Goal: Navigation & Orientation: Find specific page/section

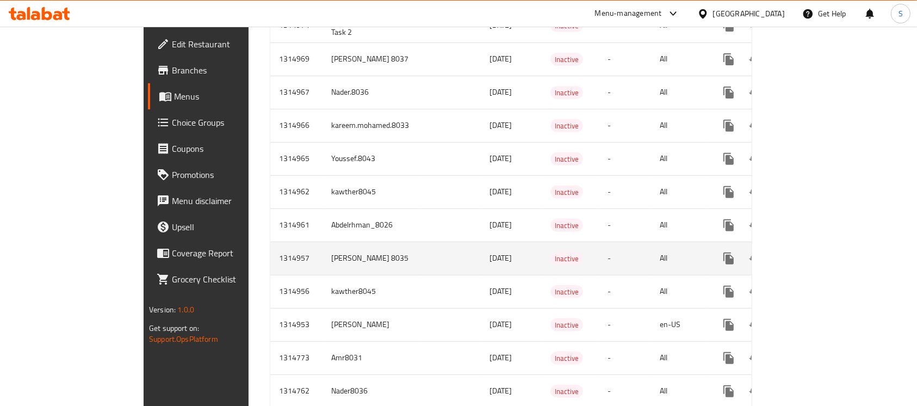
scroll to position [435, 0]
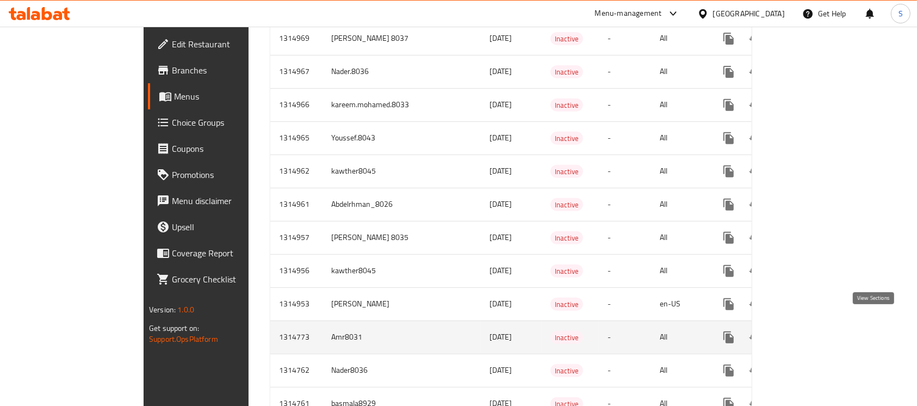
click at [812, 332] on icon "enhanced table" at bounding box center [807, 337] width 10 height 10
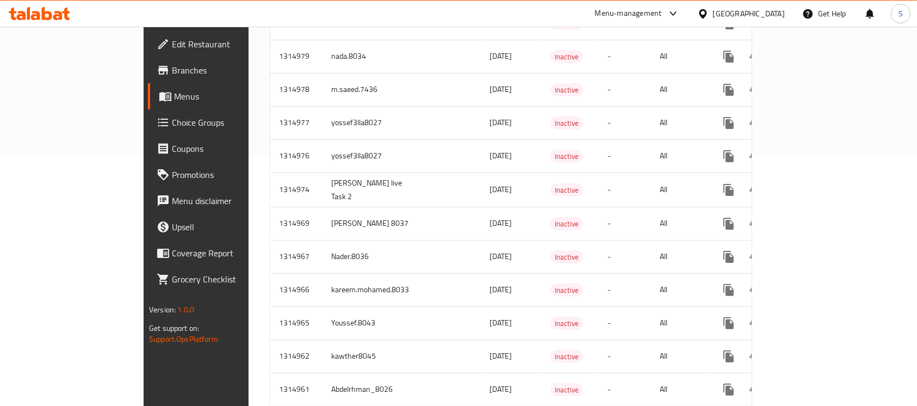
scroll to position [469, 0]
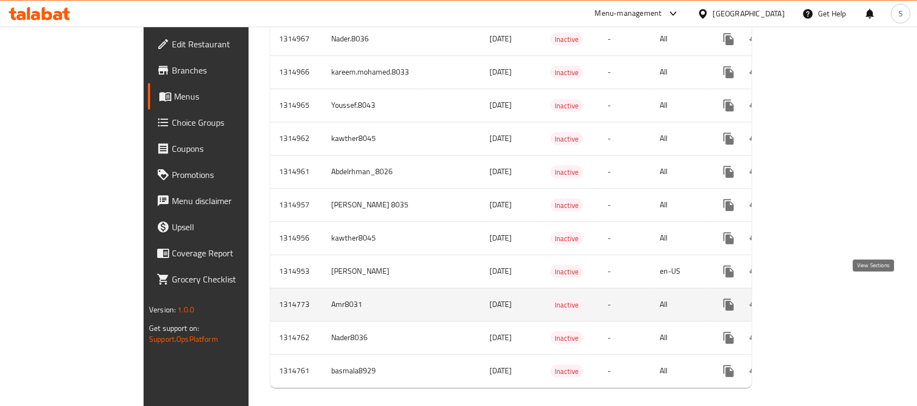
click at [812, 300] on icon "enhanced table" at bounding box center [807, 305] width 10 height 10
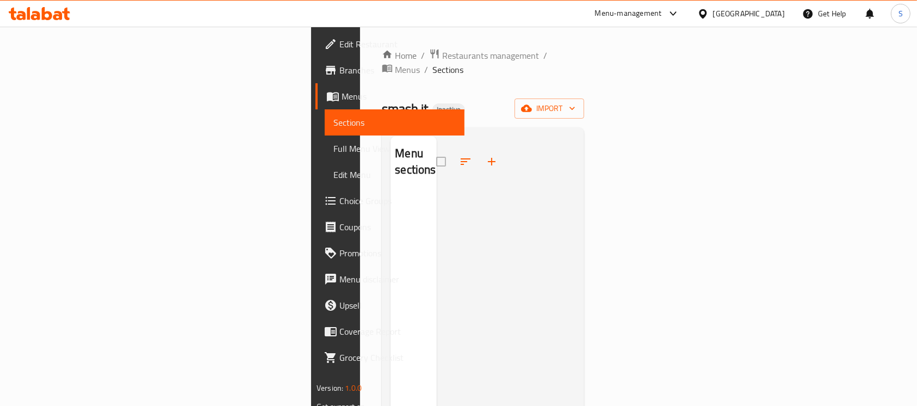
click at [333, 150] on span "Full Menu View" at bounding box center [394, 148] width 122 height 13
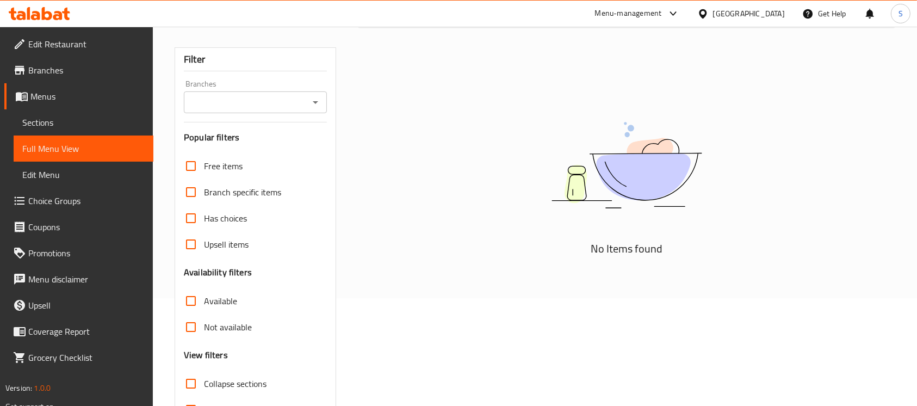
scroll to position [173, 0]
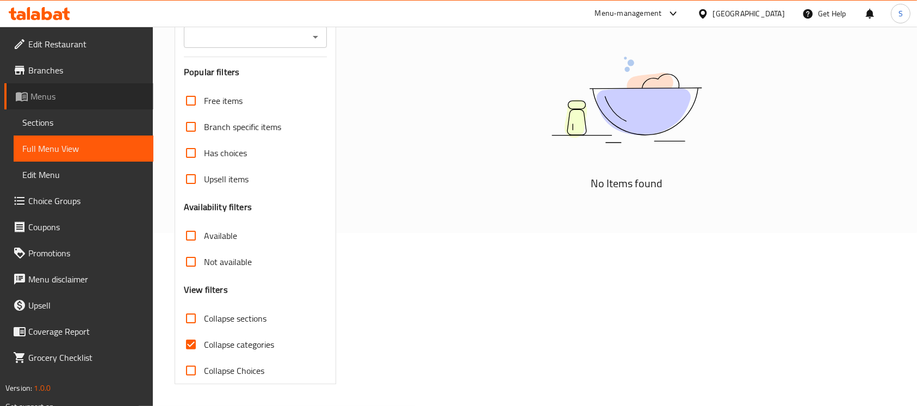
click at [48, 98] on span "Menus" at bounding box center [87, 96] width 114 height 13
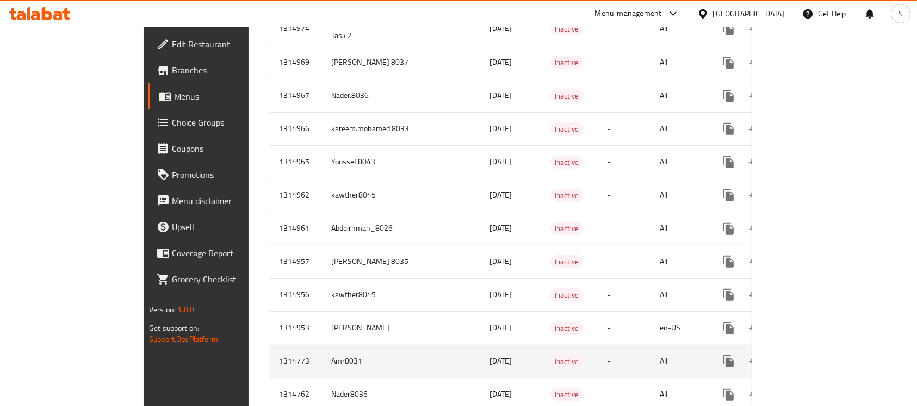
scroll to position [469, 0]
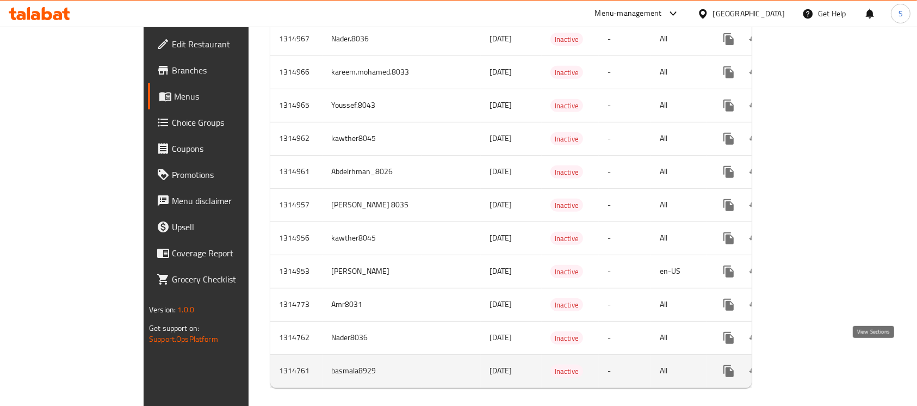
click at [813, 364] on icon "enhanced table" at bounding box center [806, 370] width 13 height 13
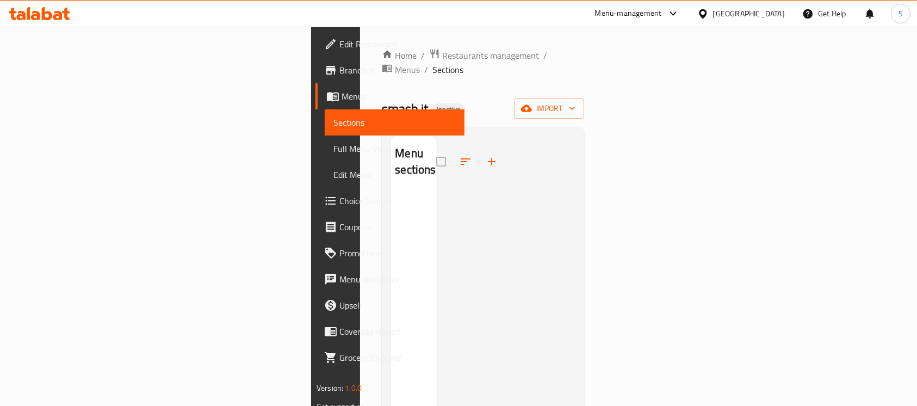
click at [333, 151] on span "Full Menu View" at bounding box center [394, 148] width 122 height 13
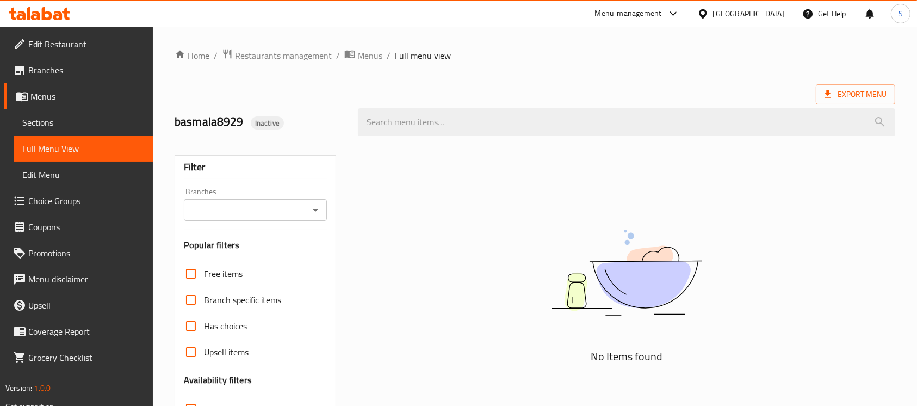
click at [49, 70] on span "Branches" at bounding box center [86, 70] width 116 height 13
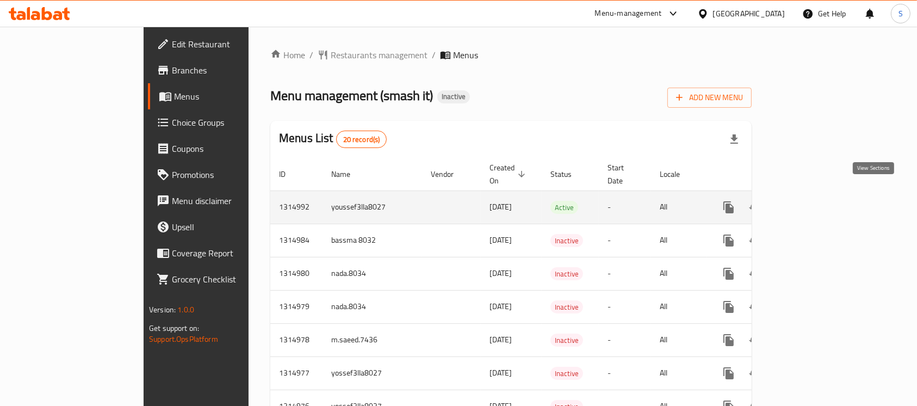
click at [813, 201] on icon "enhanced table" at bounding box center [806, 207] width 13 height 13
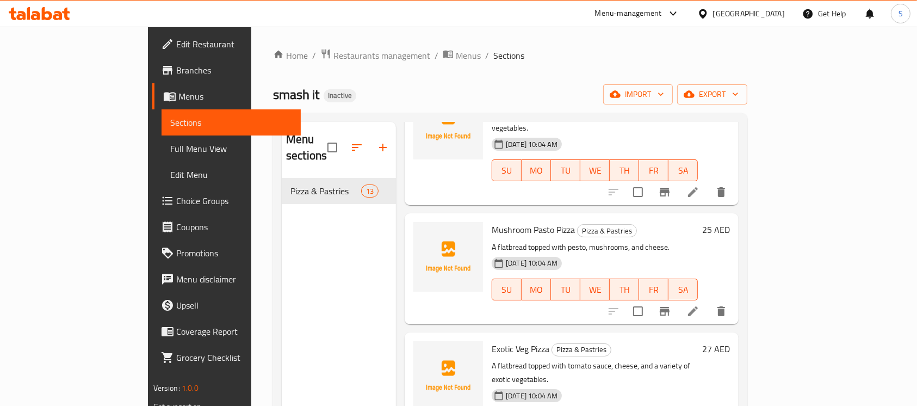
scroll to position [145, 0]
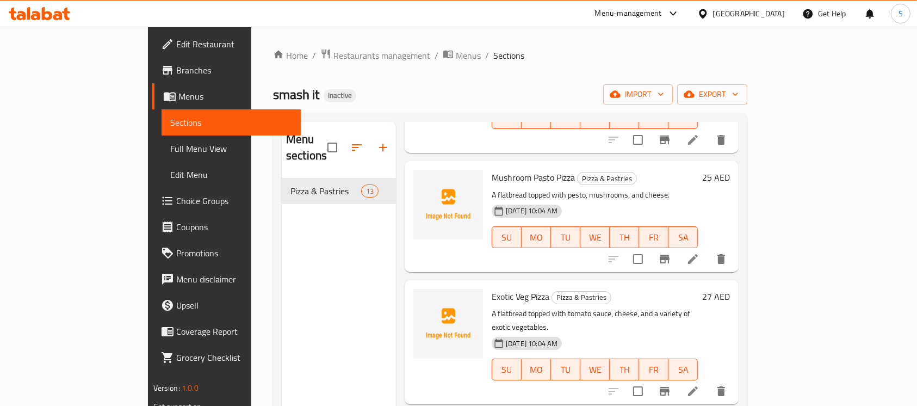
click at [170, 148] on span "Full Menu View" at bounding box center [231, 148] width 122 height 13
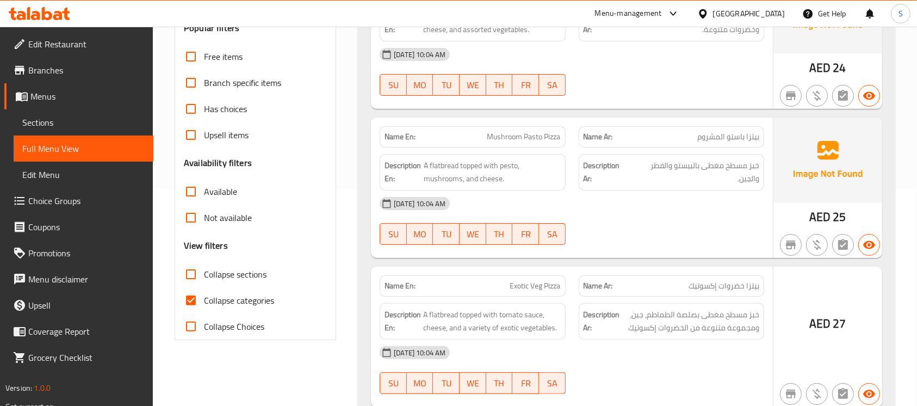
scroll to position [217, 0]
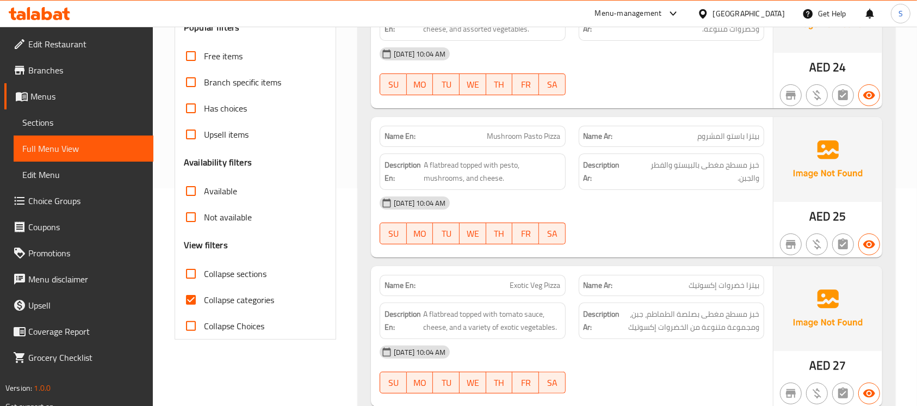
click at [192, 294] on input "Collapse categories" at bounding box center [191, 300] width 26 height 26
checkbox input "false"
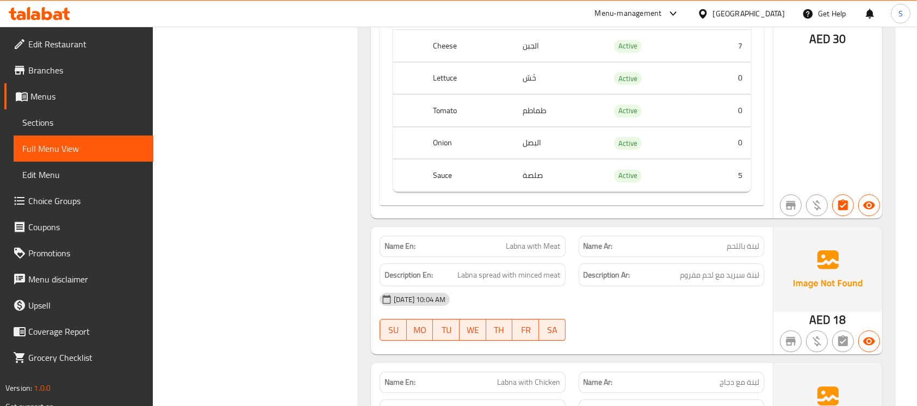
scroll to position [3046, 0]
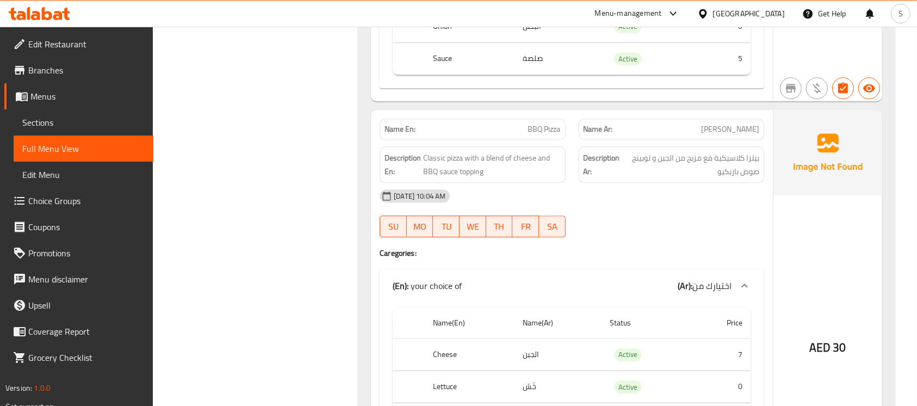
click at [35, 67] on span "Branches" at bounding box center [86, 70] width 116 height 13
